Goal: Transaction & Acquisition: Purchase product/service

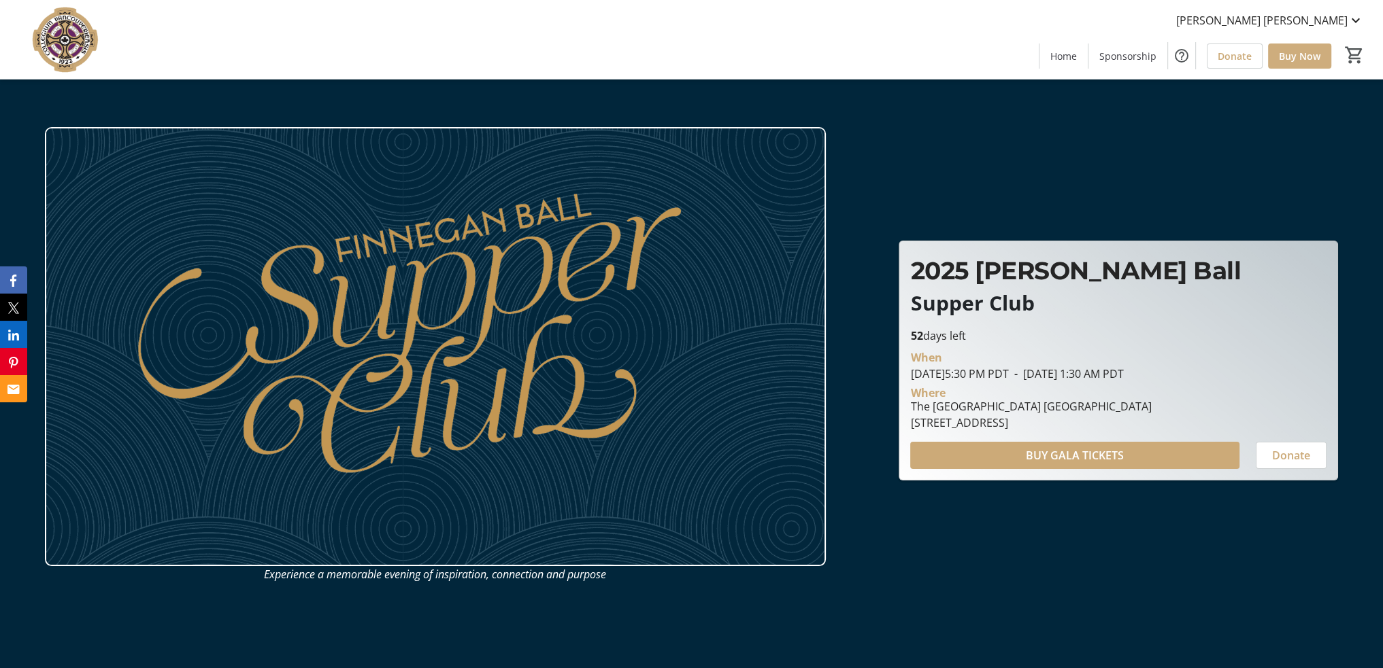
click at [1308, 56] on span "Buy Now" at bounding box center [1298, 56] width 41 height 14
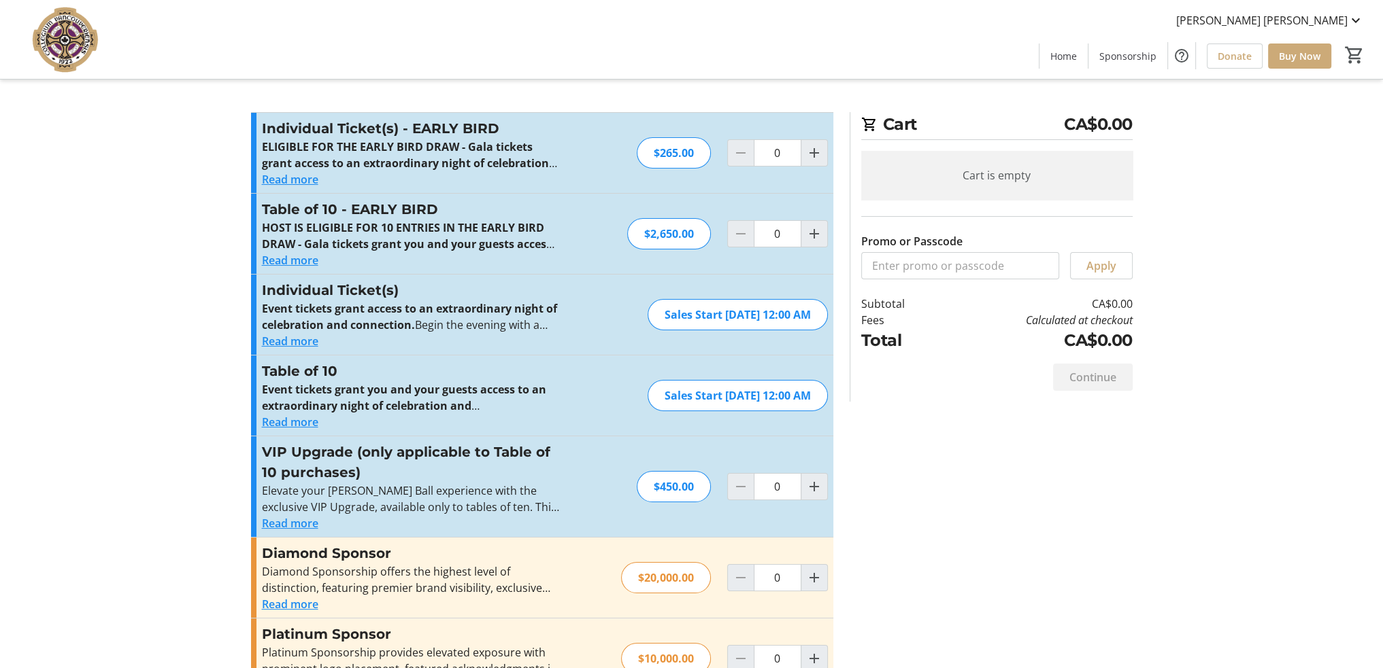
click at [1081, 452] on div "Promo or Passcode Apply Individual Ticket(s) - EARLY BIRD ELIGIBLE FOR THE EARL…" at bounding box center [692, 616] width 898 height 1008
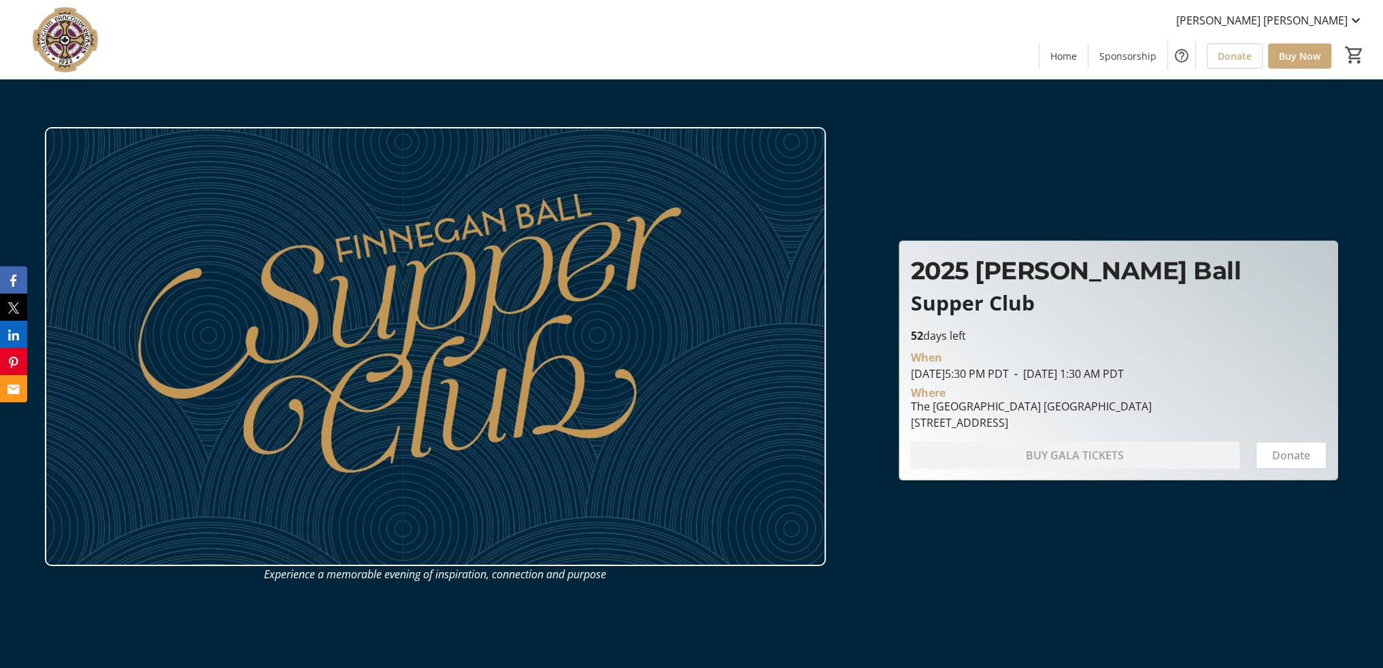
click at [481, 644] on header "Experience a memorable evening of inspiration, connection and purpose Experienc…" at bounding box center [691, 334] width 1383 height 668
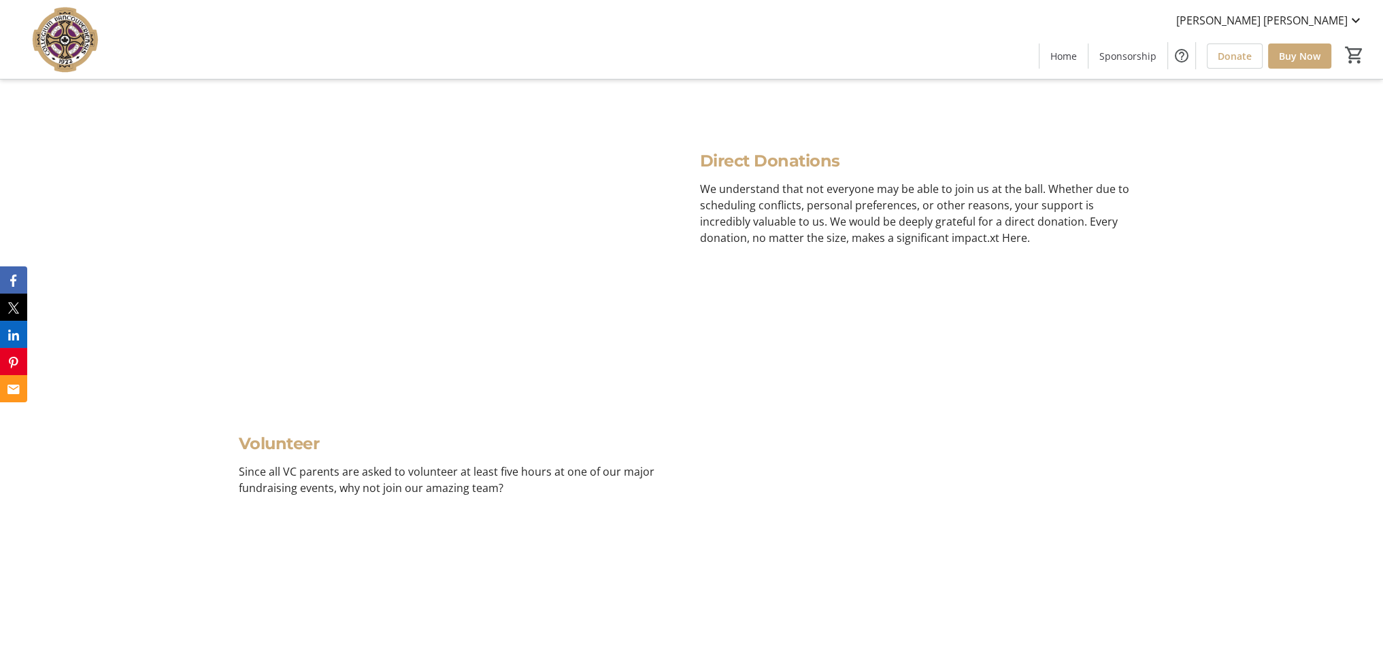
scroll to position [2720, 0]
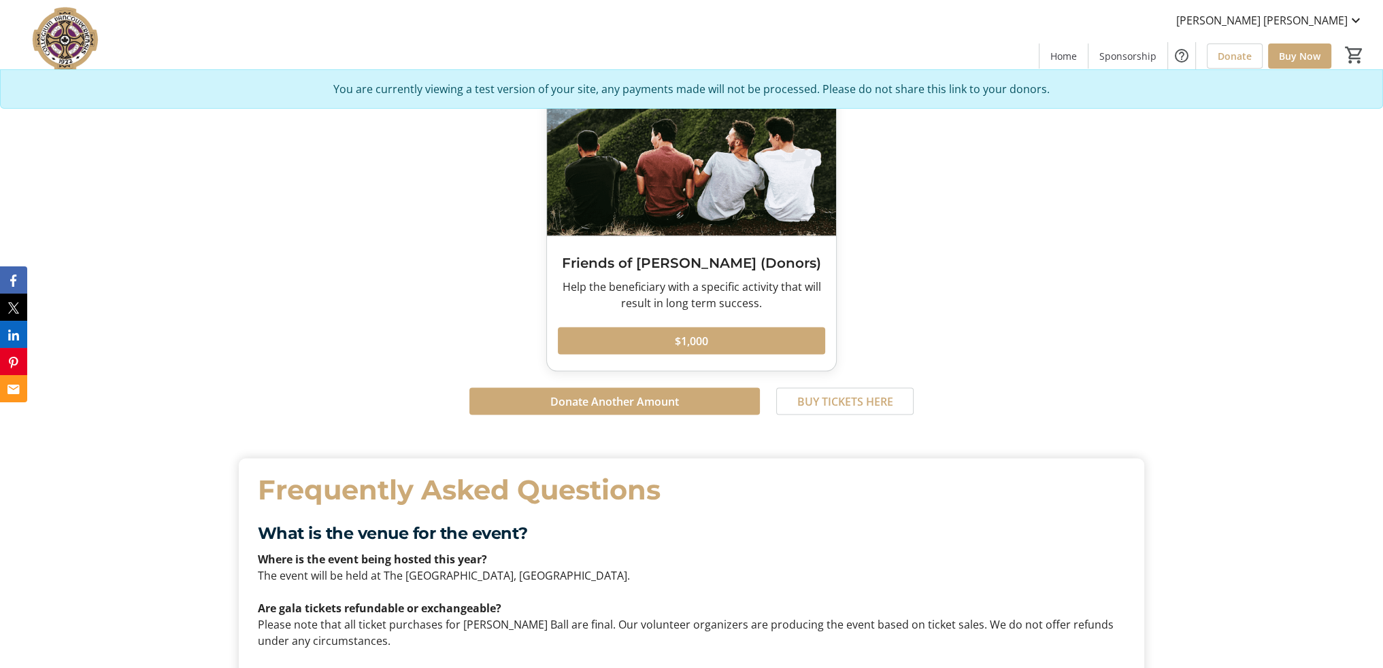
scroll to position [3604, 0]
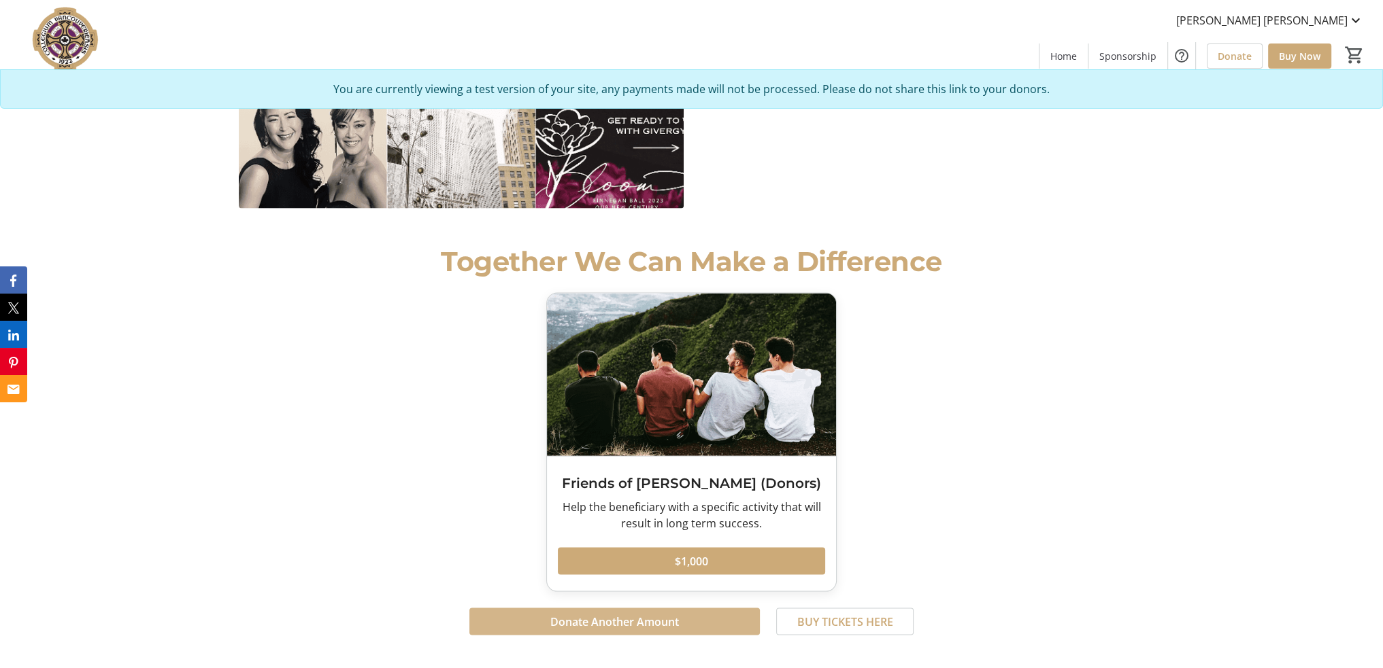
click at [647, 614] on span "Donate Another Amount" at bounding box center [614, 622] width 129 height 16
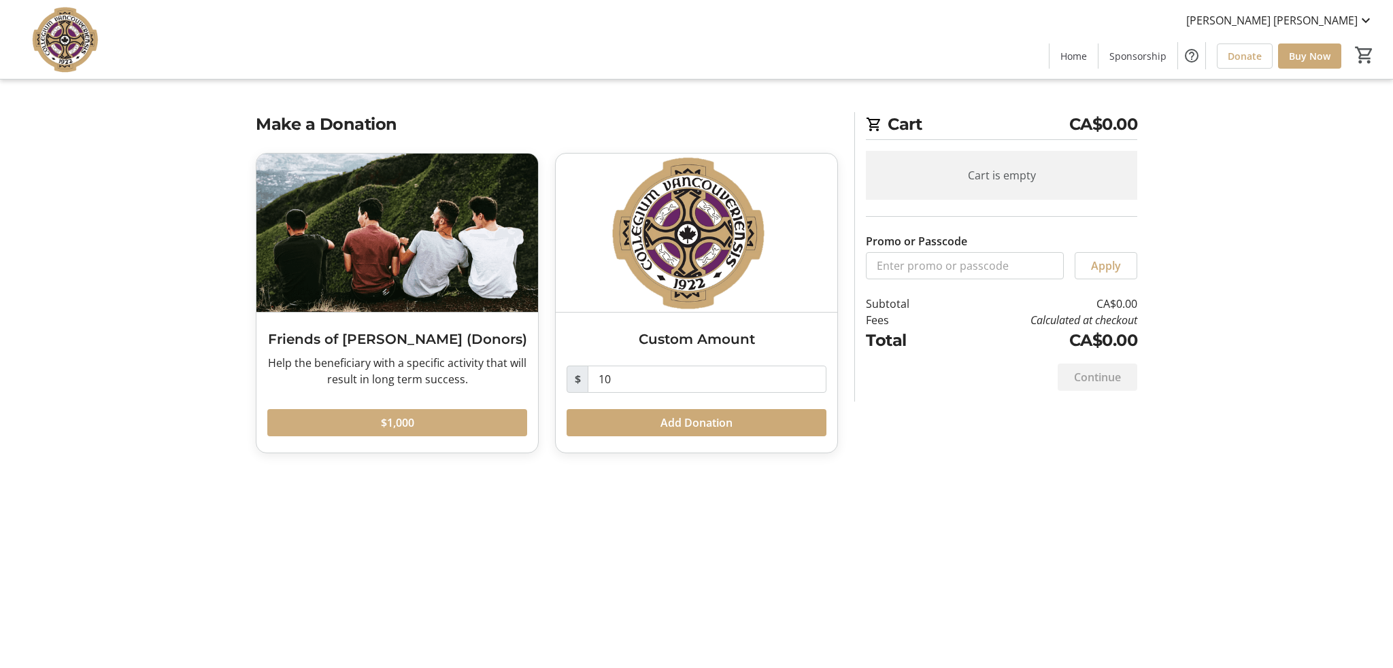
click at [436, 426] on span at bounding box center [397, 423] width 260 height 33
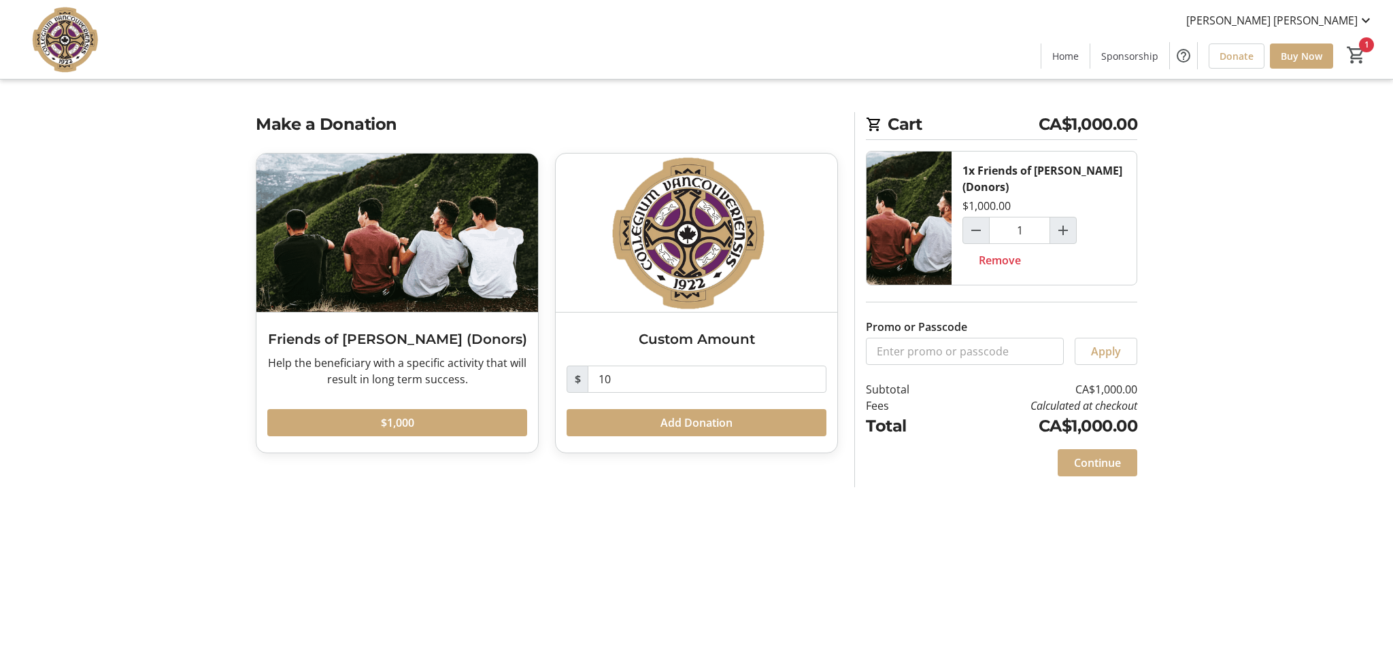
click at [1096, 456] on span "Continue" at bounding box center [1097, 463] width 47 height 16
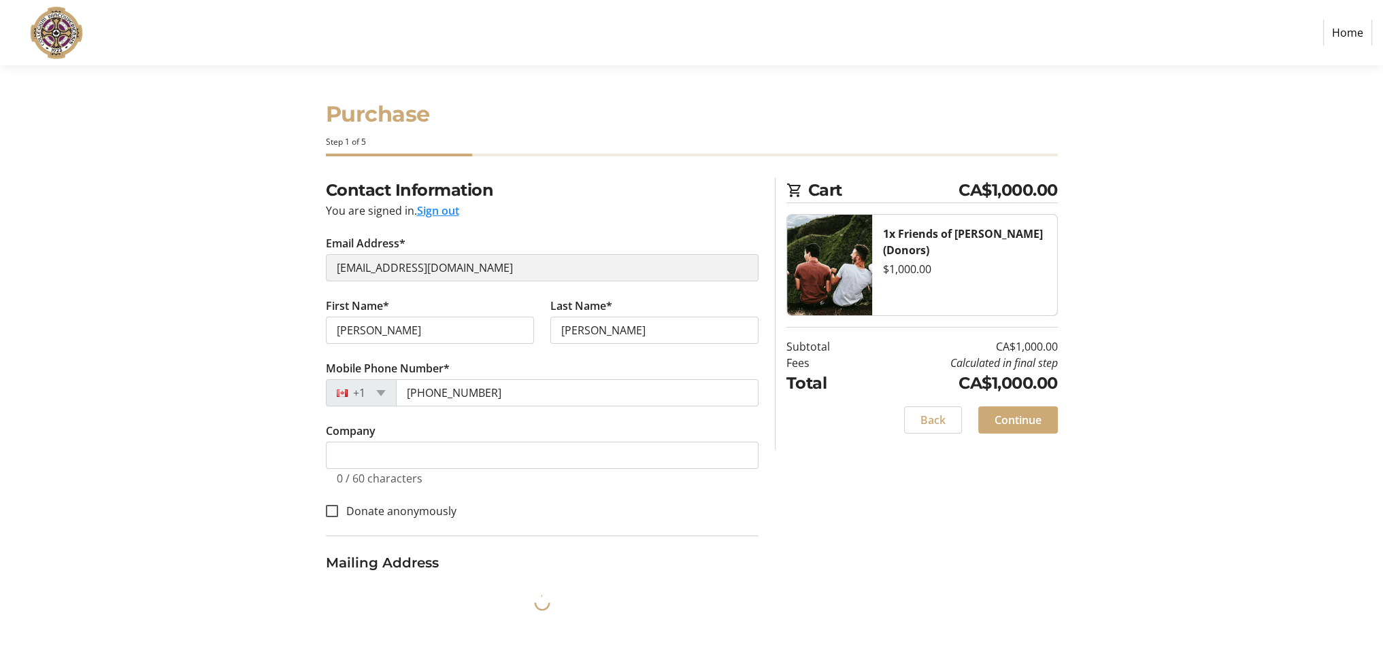
select select "CA"
